Goal: Navigation & Orientation: Find specific page/section

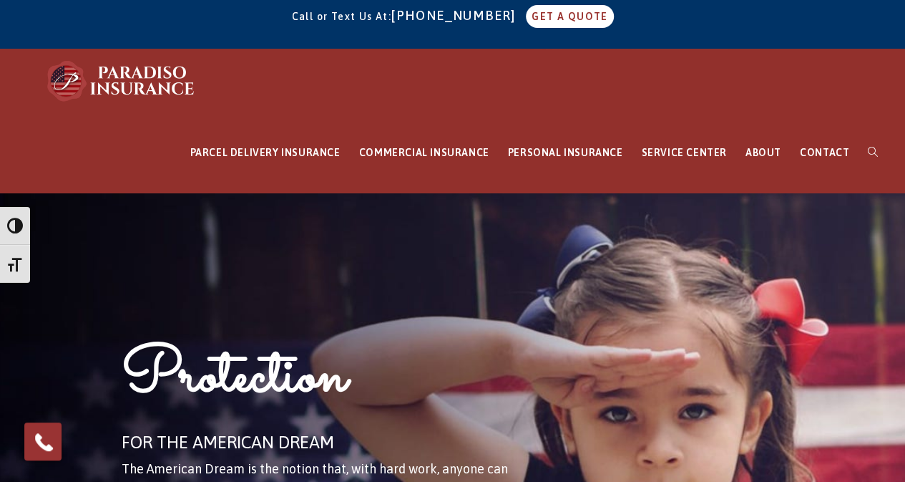
scroll to position [14, 0]
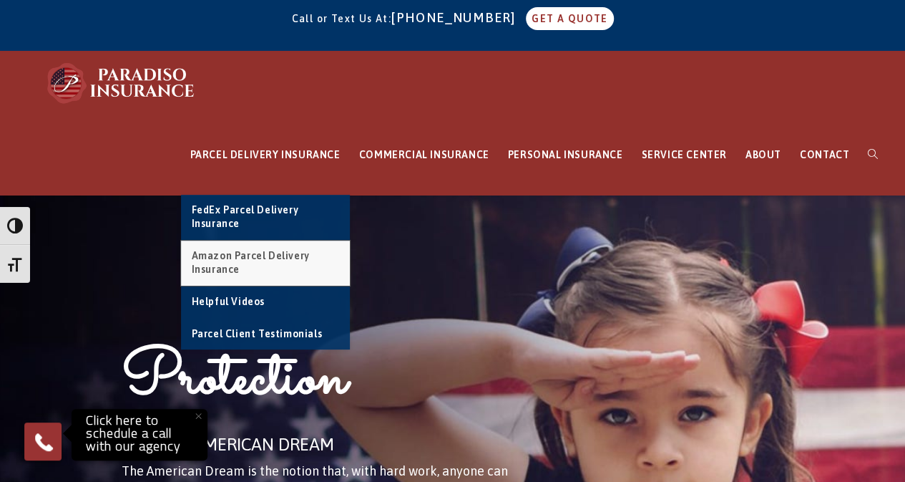
click at [245, 246] on link "Amazon Parcel Delivery Insurance" at bounding box center [265, 262] width 169 height 45
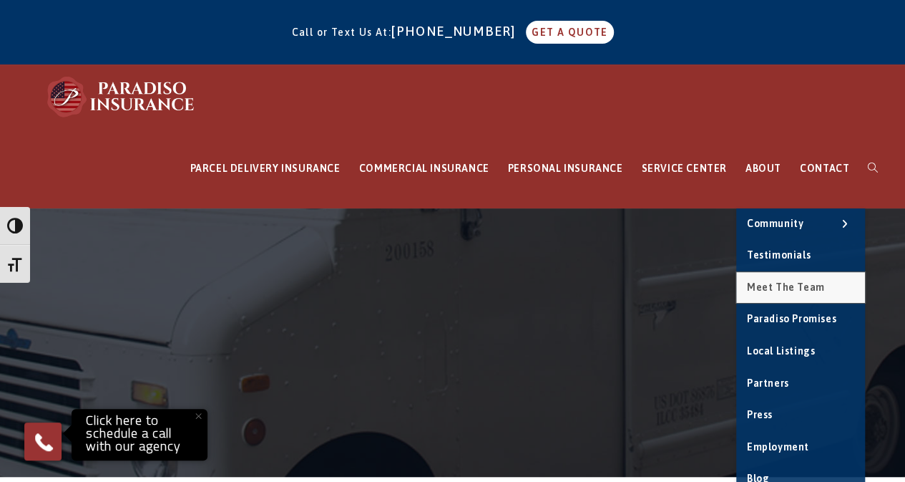
click at [765, 274] on link "Meet the Team" at bounding box center [800, 287] width 129 height 31
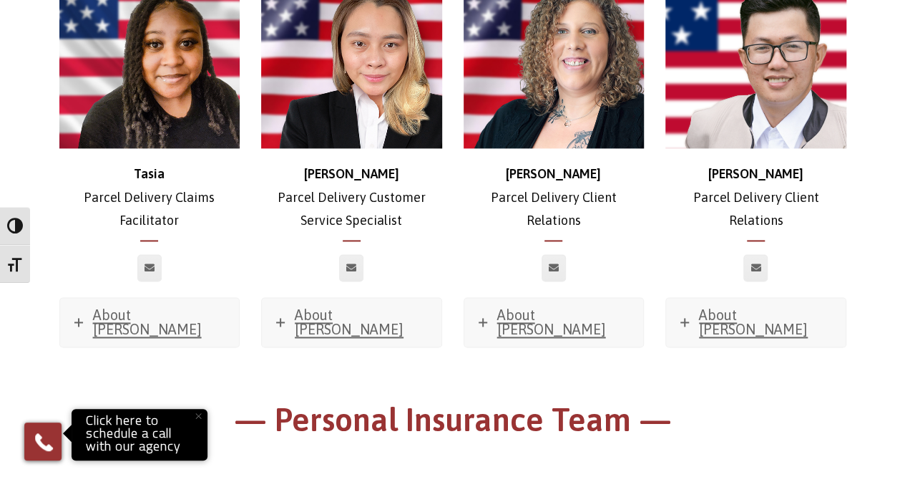
scroll to position [3650, 0]
